Goal: Task Accomplishment & Management: Use online tool/utility

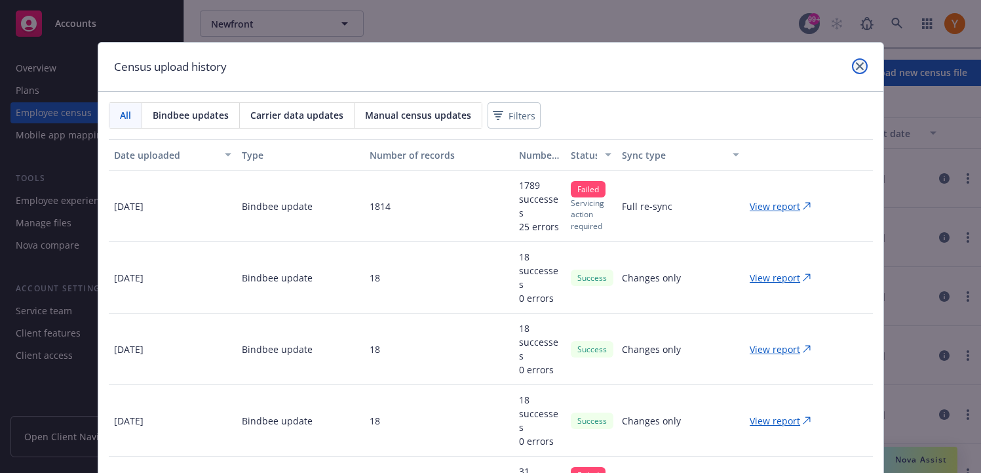
click at [855, 69] on link "close" at bounding box center [860, 66] width 16 height 16
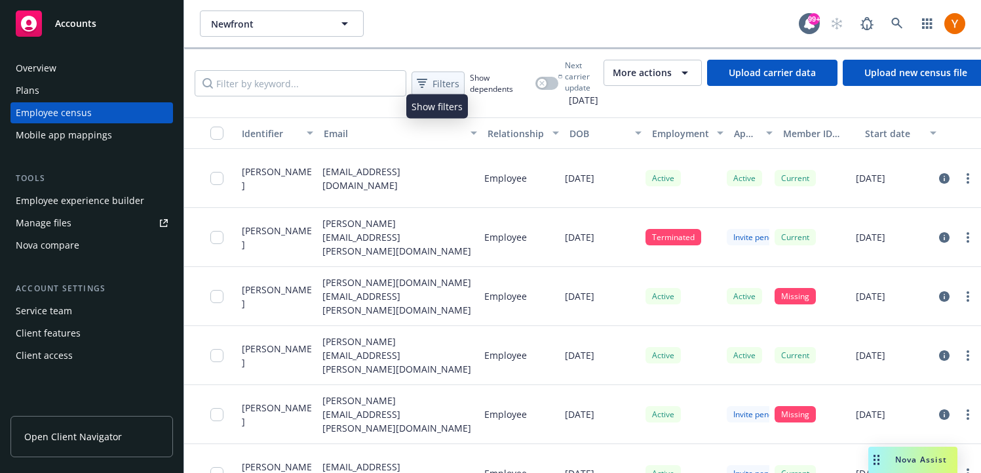
click at [444, 84] on span "Filters" at bounding box center [446, 84] width 27 height 14
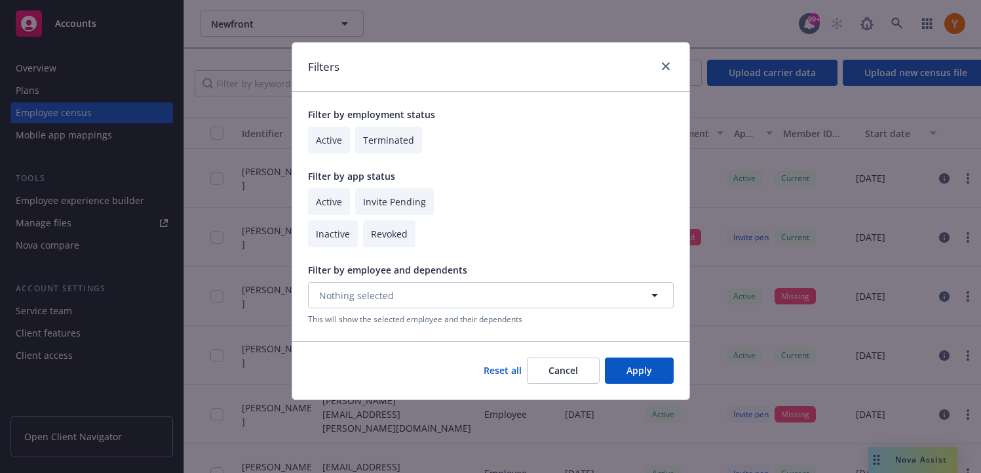
click at [372, 242] on input "checkbox" at bounding box center [389, 233] width 52 height 27
click at [371, 238] on input "checkbox" at bounding box center [389, 233] width 52 height 27
checkbox input "false"
click at [373, 203] on input "checkbox" at bounding box center [394, 201] width 79 height 27
checkbox input "true"
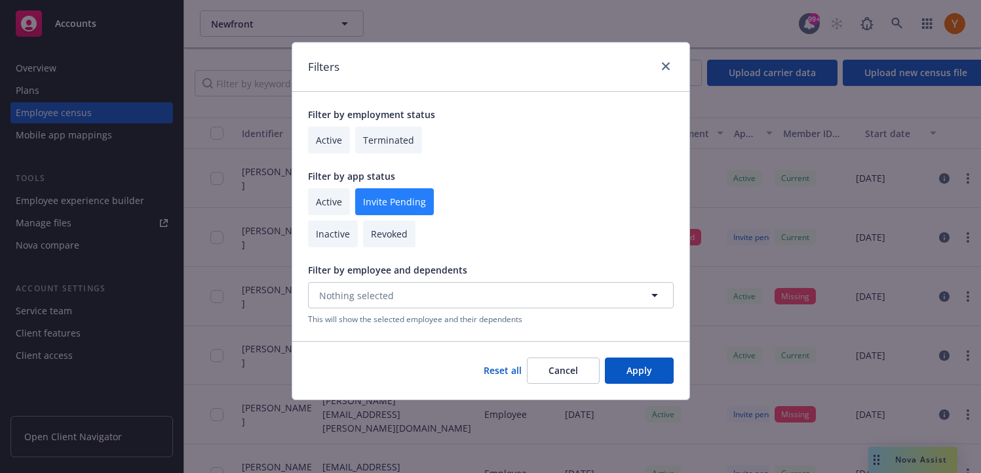
click at [633, 374] on button "Apply" at bounding box center [639, 370] width 69 height 26
